Goal: Information Seeking & Learning: Learn about a topic

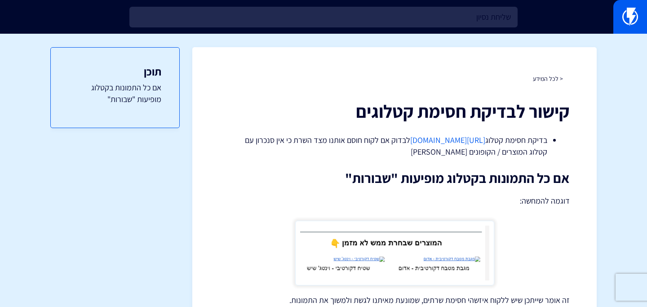
click at [348, 29] on div "שליחת נסיון" at bounding box center [323, 17] width 647 height 34
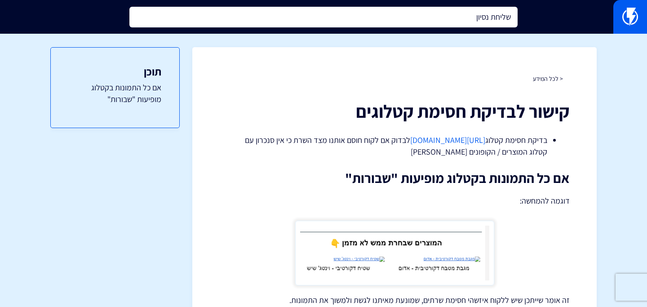
click at [349, 22] on input "שליחת נסיון" at bounding box center [323, 17] width 388 height 21
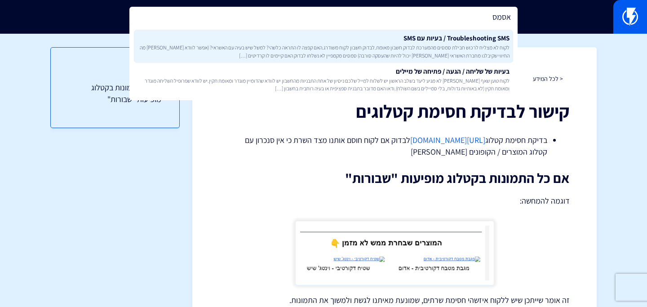
type input "אסמס"
click at [429, 51] on span "לקוח לא מצליח לרכוש חבילת סמסים מהמערכת לבדוק חשבון מאומת.לבדוק חשבון לקוח משוד…" at bounding box center [324, 51] width 372 height 15
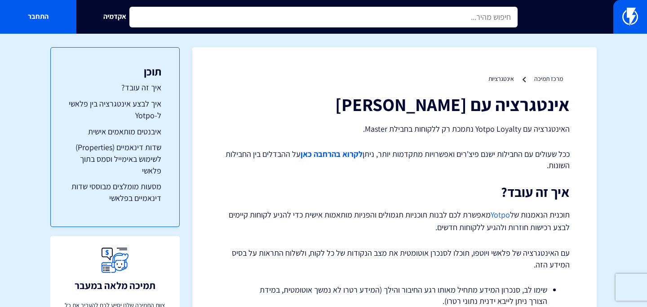
click at [283, 17] on input "text" at bounding box center [323, 17] width 388 height 21
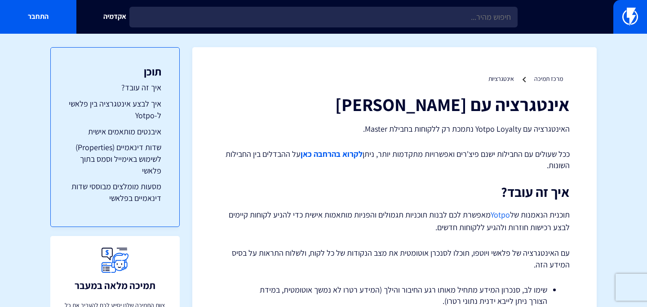
click at [341, 106] on h1 "אינטגרציה עם [PERSON_NAME]" at bounding box center [394, 104] width 351 height 20
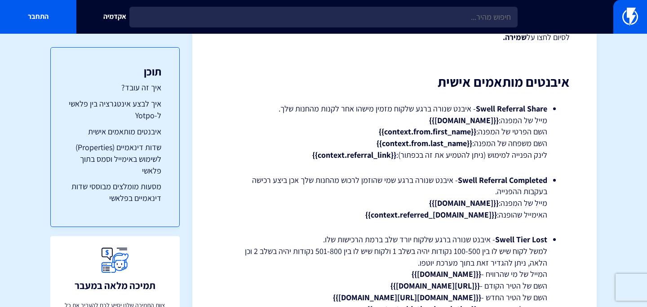
scroll to position [1608, 0]
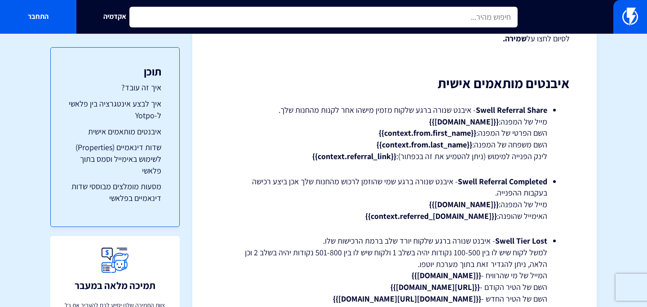
click at [264, 9] on input "text" at bounding box center [323, 17] width 388 height 21
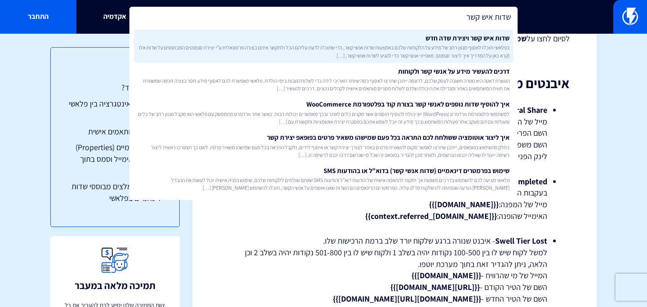
type input "שדות איש קשר"
click at [290, 43] on link "שדות איש קשר ויצירת שדה חדש בפלאשי תוכלו לאסוף מגוון רחב של מידע על הלקוחות שלכ…" at bounding box center [323, 46] width 379 height 33
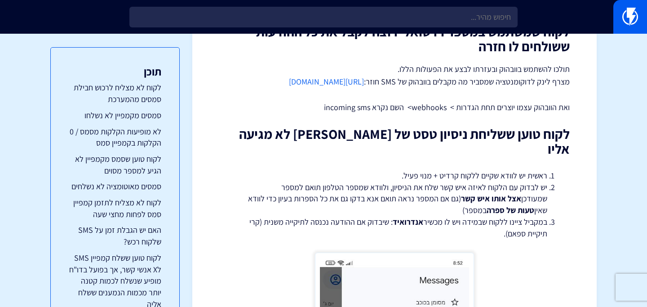
scroll to position [2627, 0]
